Goal: Transaction & Acquisition: Purchase product/service

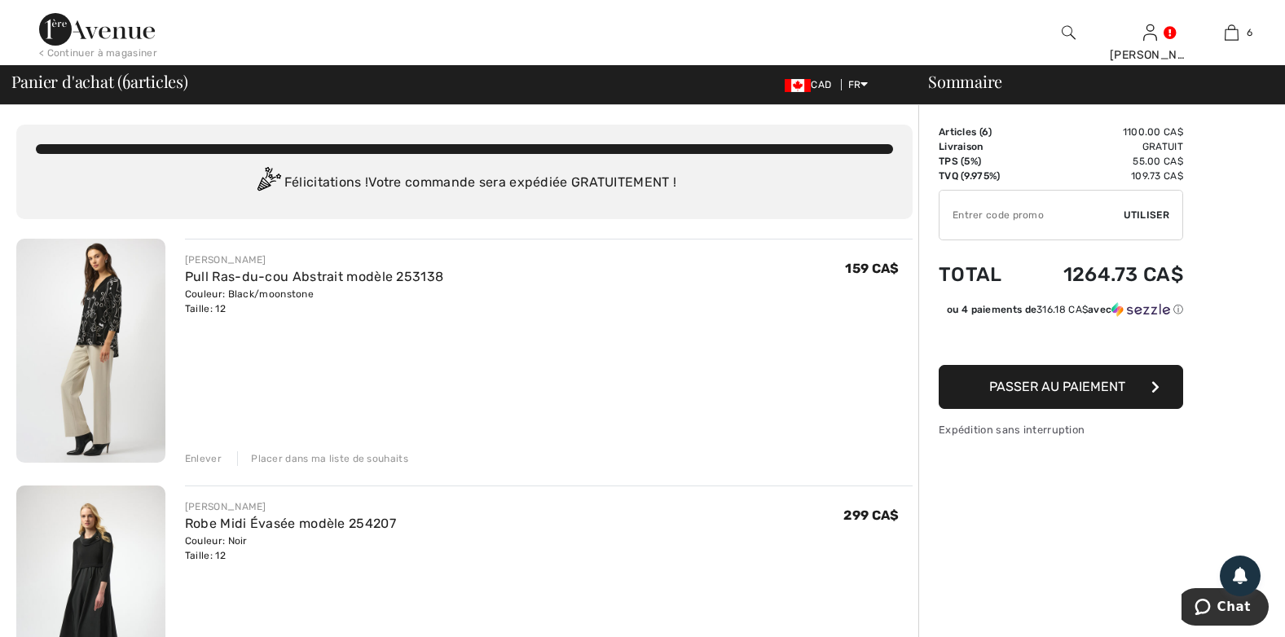
click at [98, 332] on img at bounding box center [90, 351] width 149 height 224
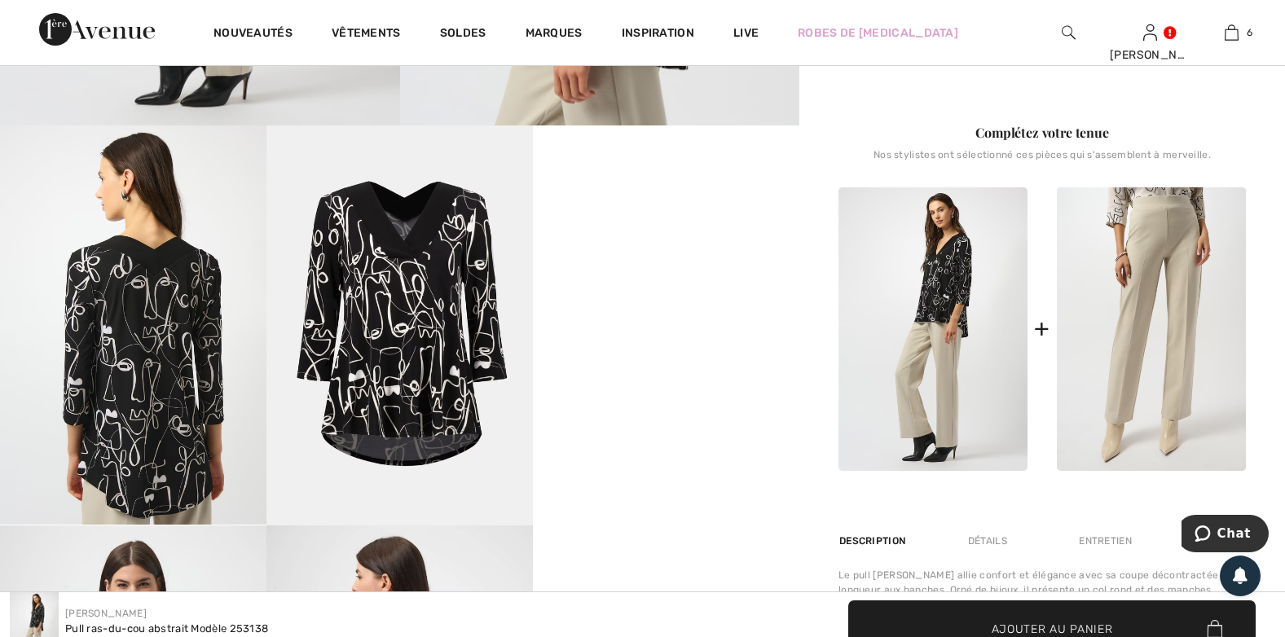
scroll to position [652, 0]
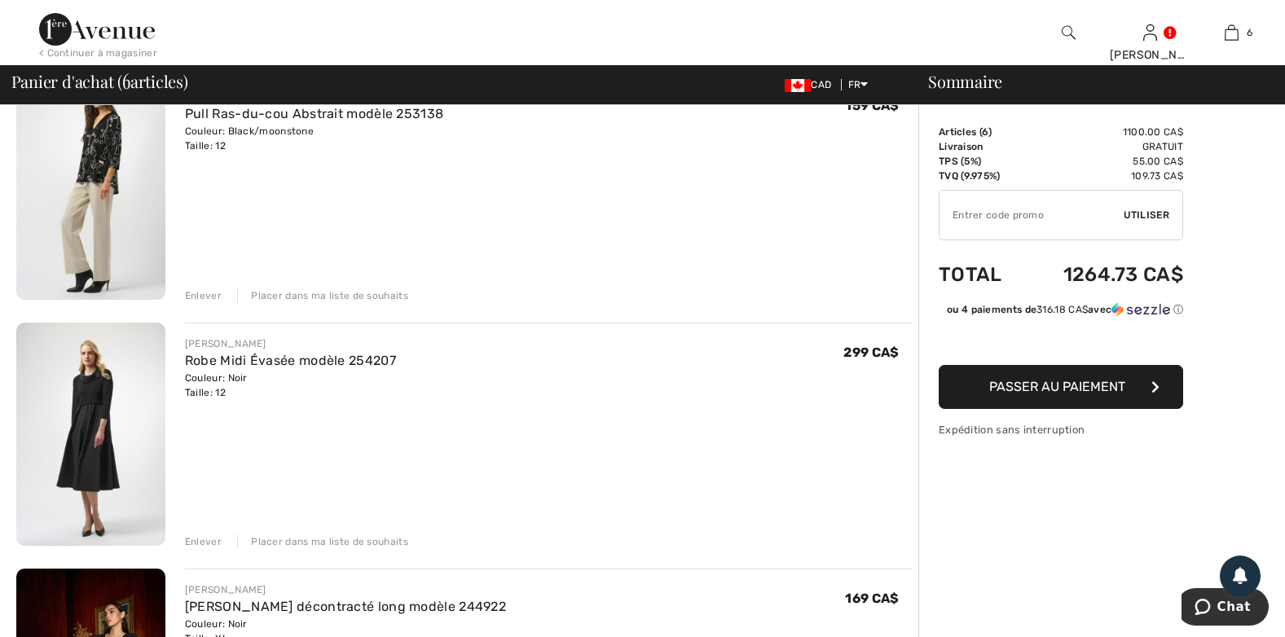
click at [99, 410] on img at bounding box center [90, 435] width 149 height 224
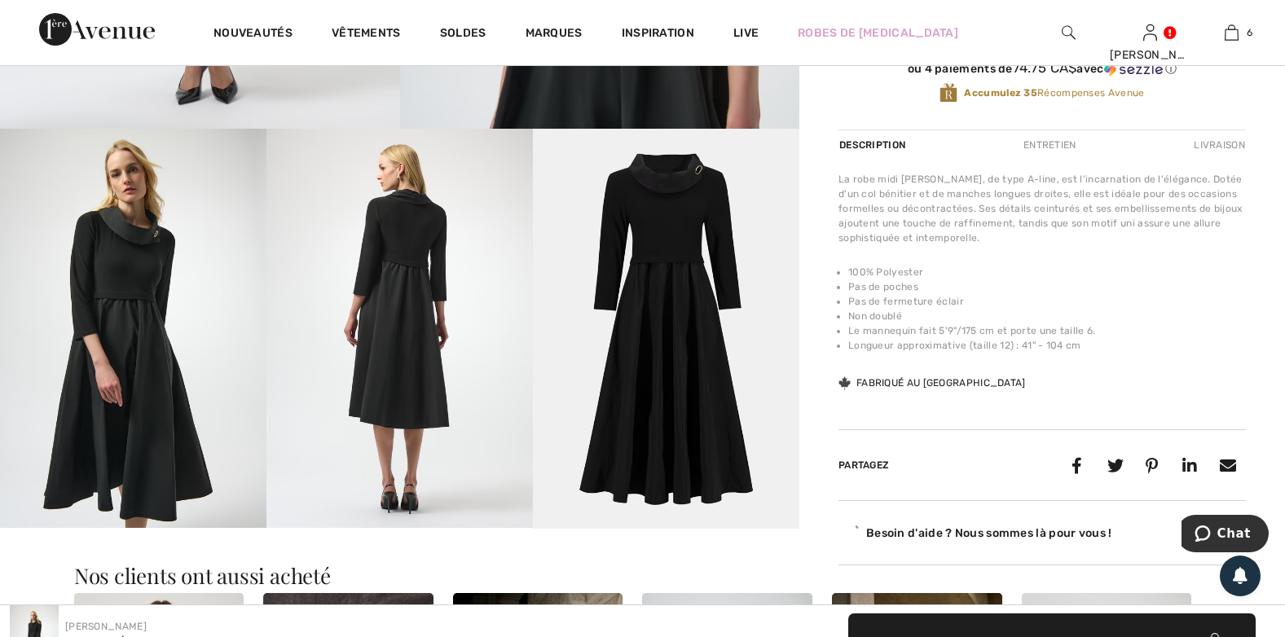
scroll to position [652, 0]
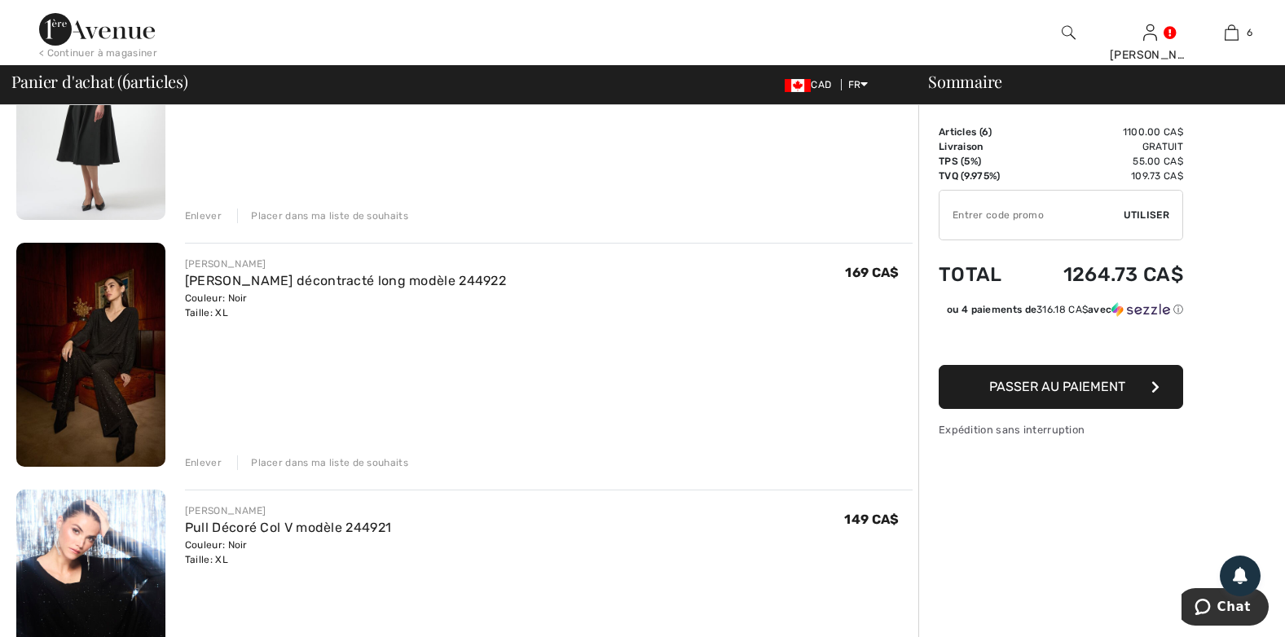
click at [119, 346] on img at bounding box center [90, 355] width 149 height 224
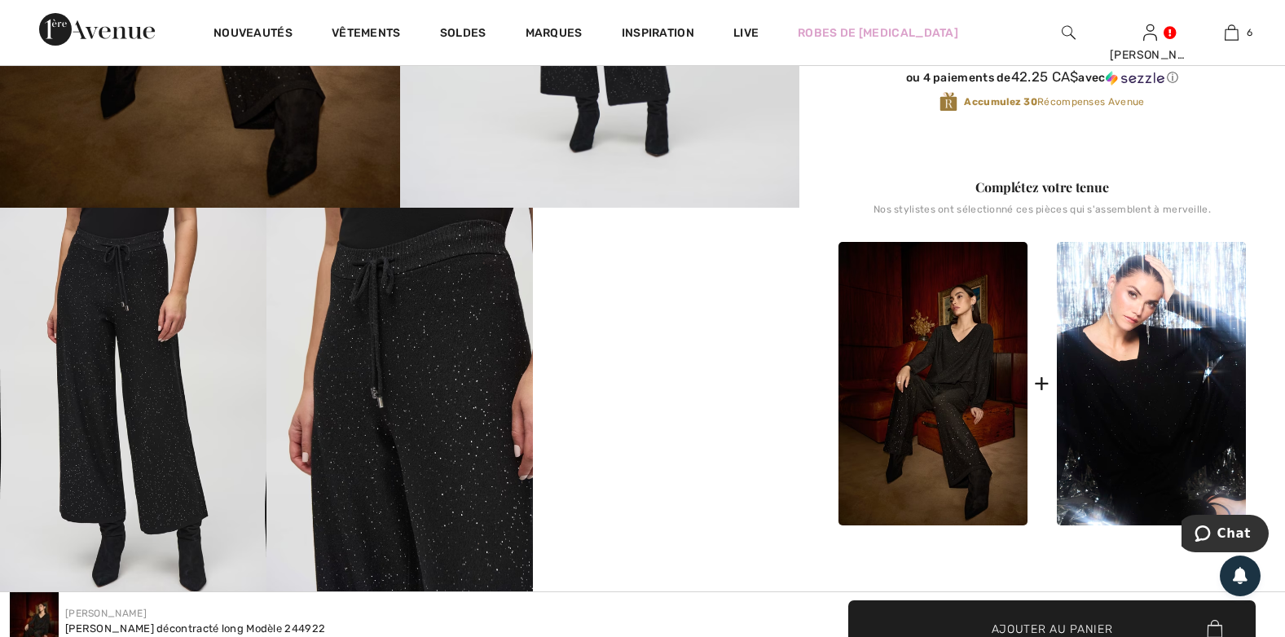
scroll to position [570, 0]
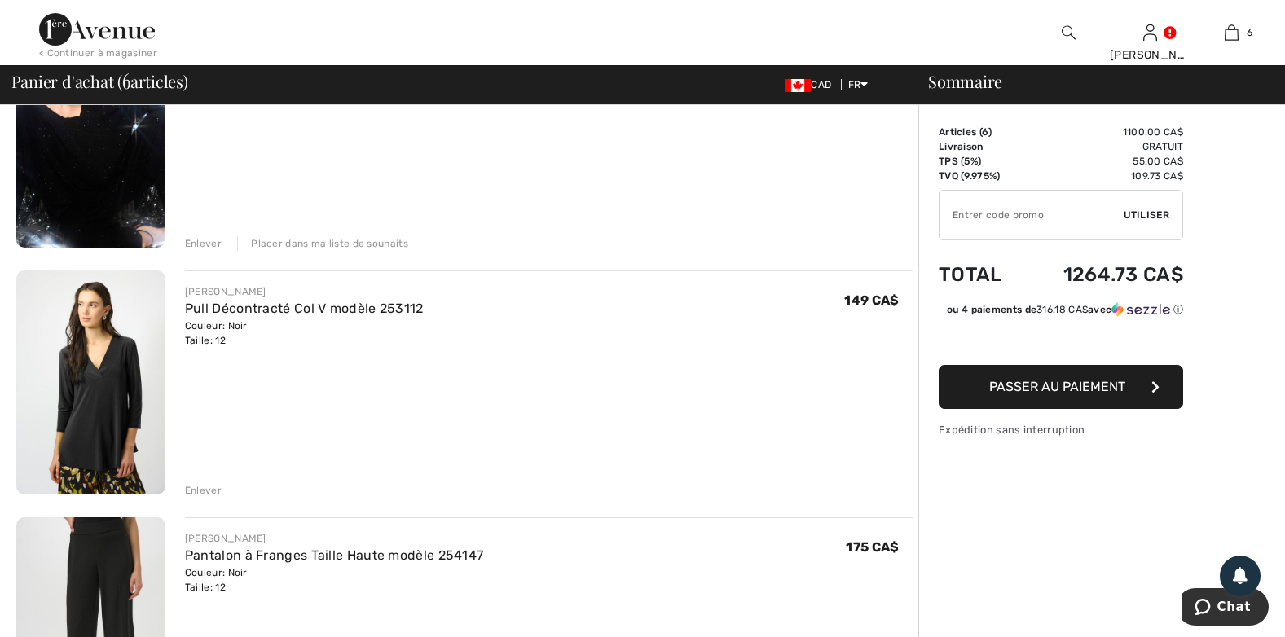
scroll to position [978, 0]
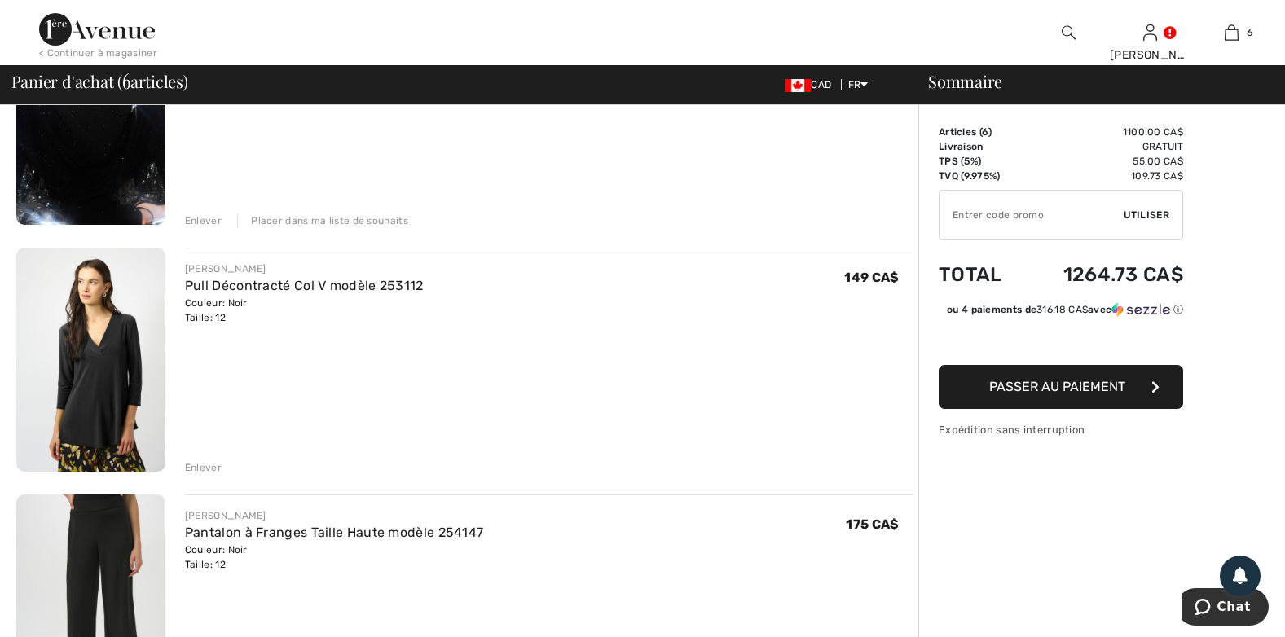
click at [131, 359] on img at bounding box center [90, 360] width 149 height 224
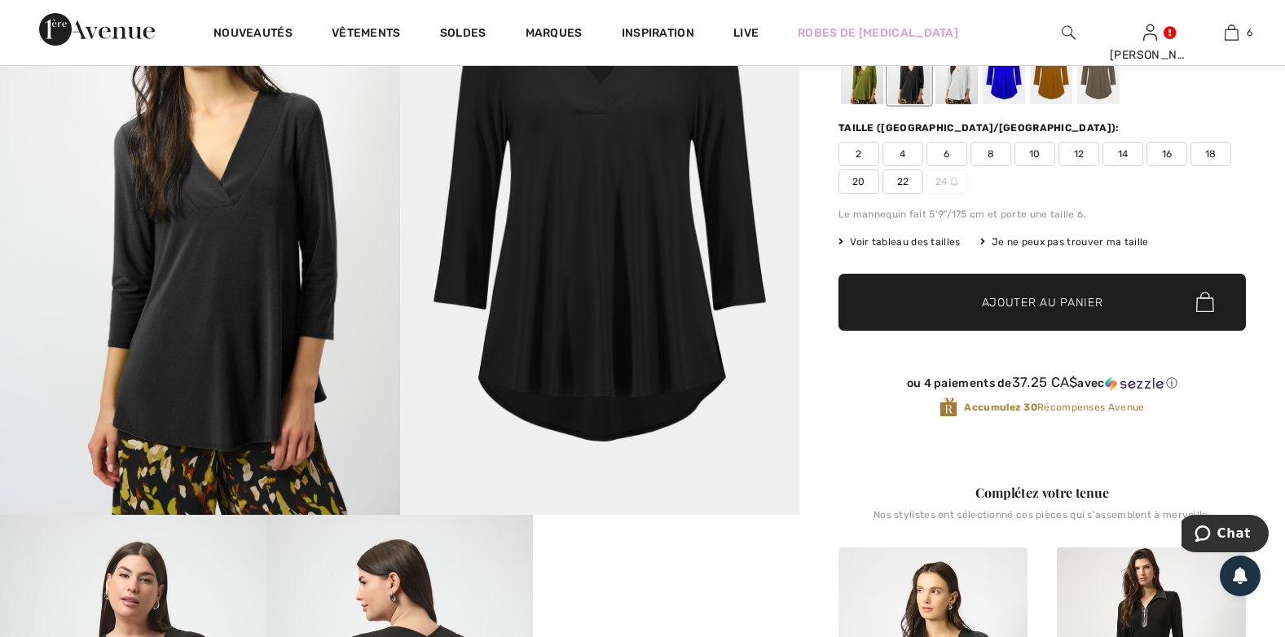
scroll to position [489, 0]
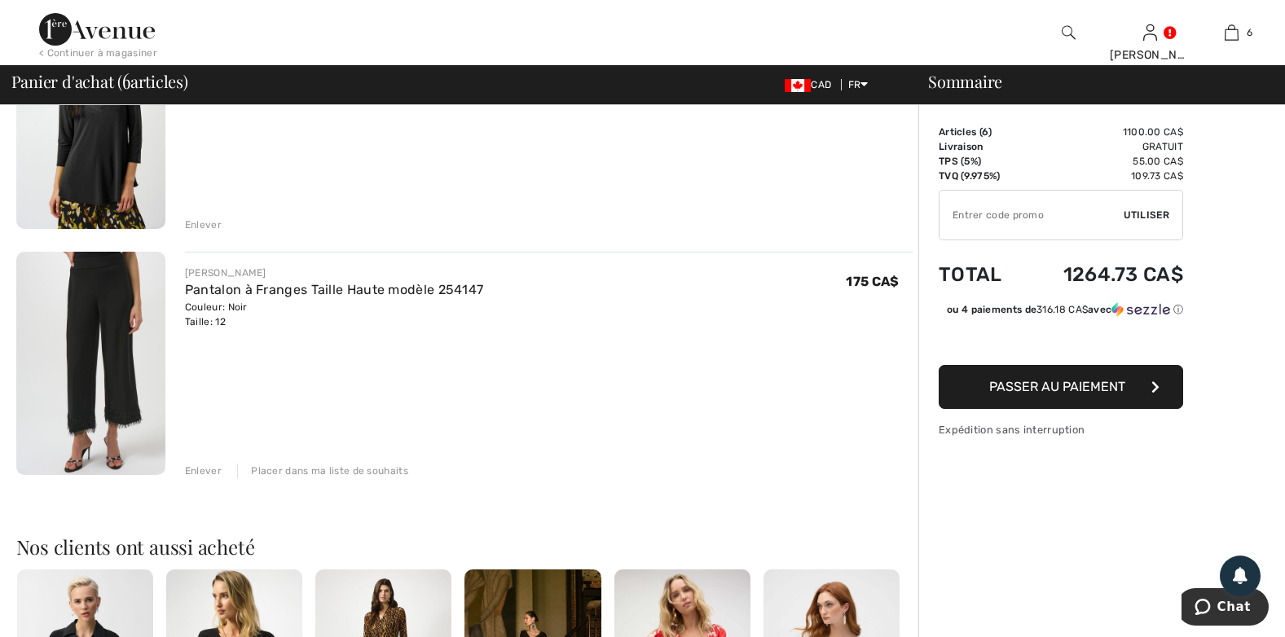
scroll to position [1222, 0]
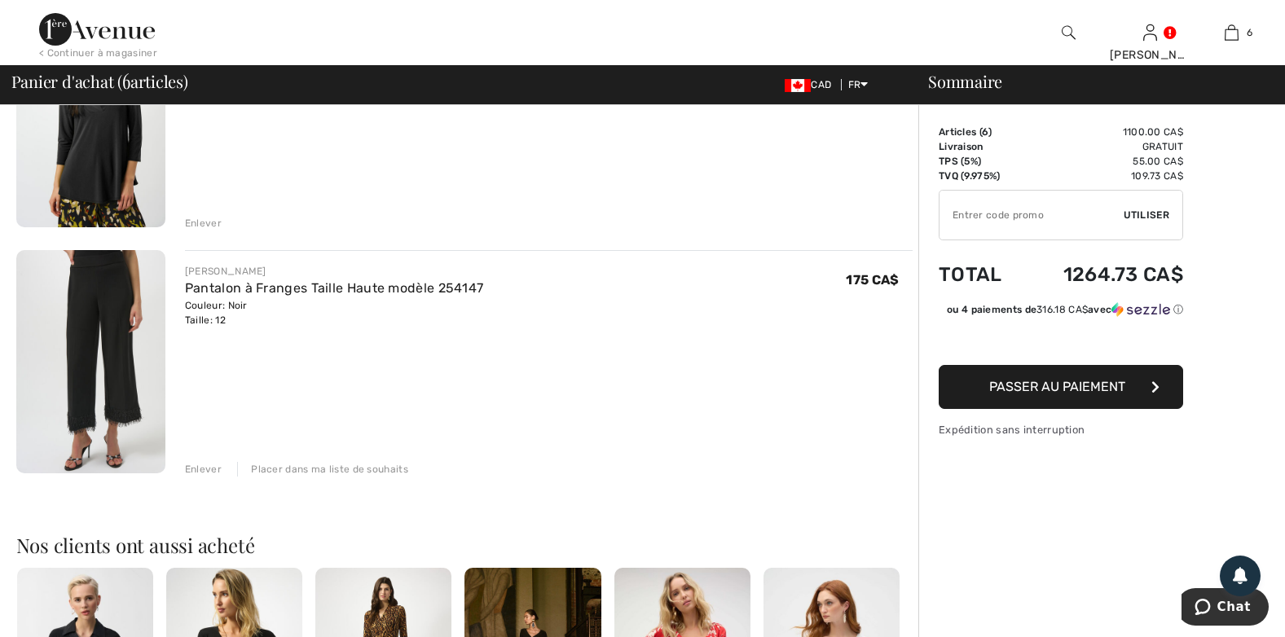
click at [119, 367] on img at bounding box center [90, 362] width 149 height 224
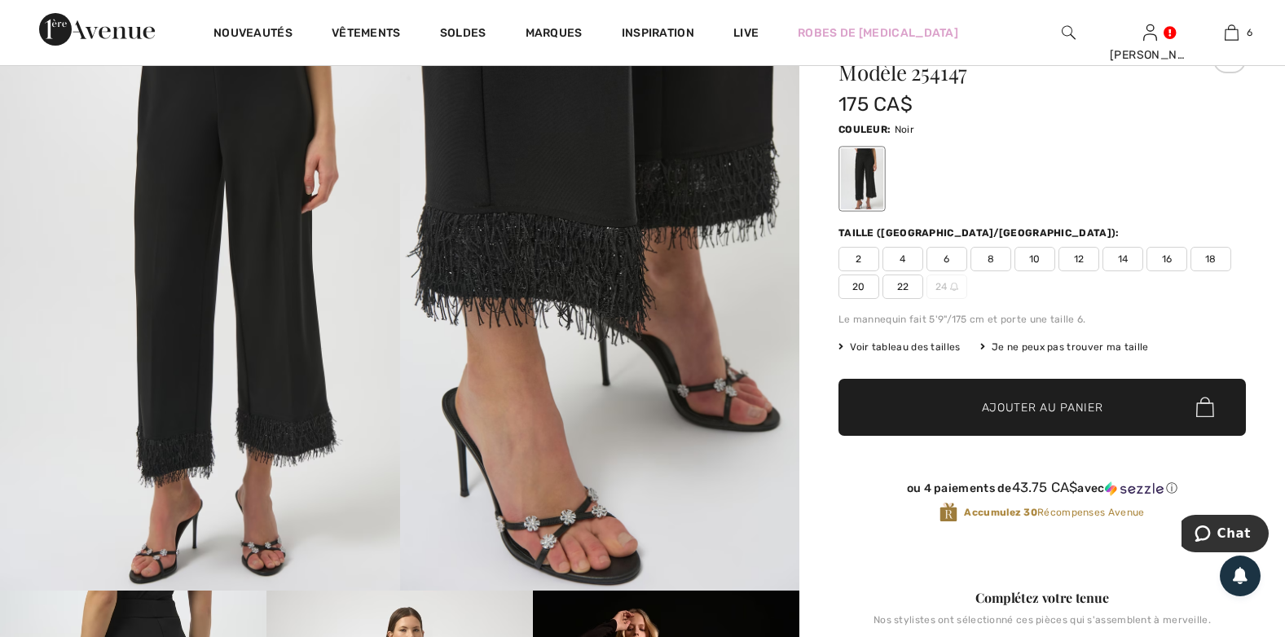
scroll to position [326, 0]
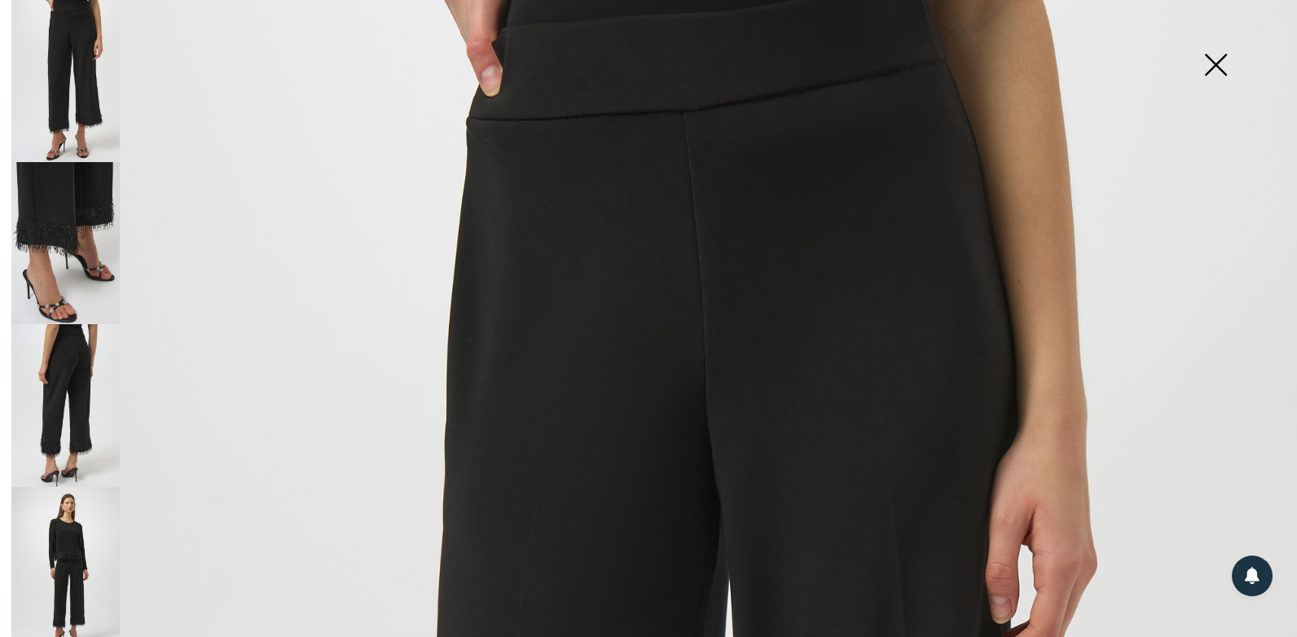
scroll to position [0, 0]
